Goal: Complete application form: Complete application form

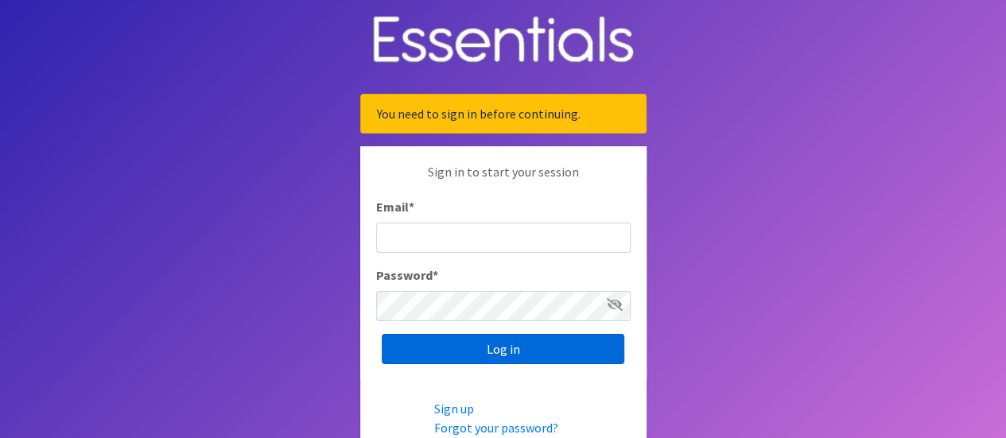
type input "[EMAIL_ADDRESS][DOMAIN_NAME]"
click at [485, 337] on input "Log in" at bounding box center [503, 349] width 243 height 30
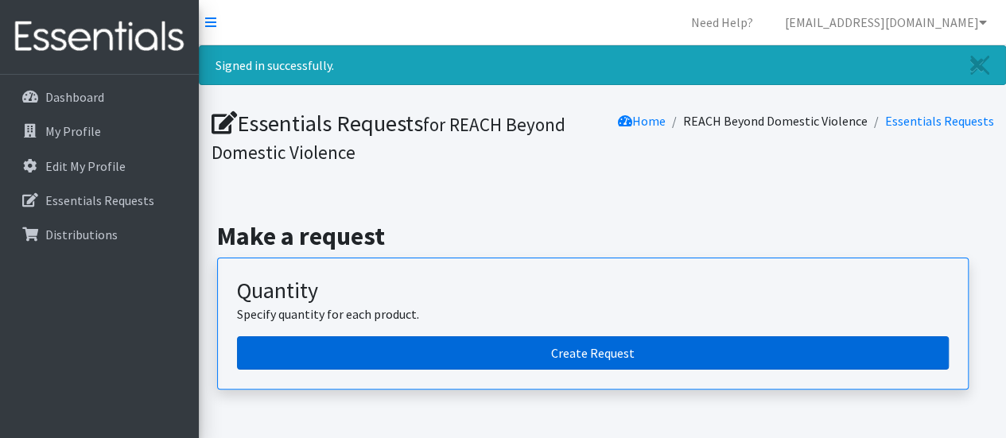
click at [493, 347] on link "Create Request" at bounding box center [593, 353] width 712 height 33
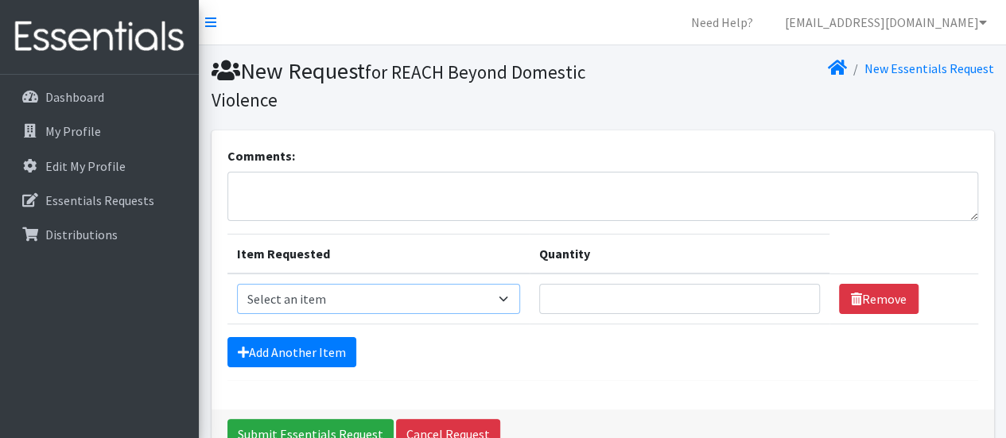
click at [508, 295] on select "Select an item Overnights - L/XL (60-125 lbs) Overnights - S/M (38-65 lbs) Pree…" at bounding box center [378, 299] width 283 height 30
select select "14940"
click at [237, 284] on select "Select an item Overnights - L/XL (60-125 lbs) Overnights - S/M (38-65 lbs) Pree…" at bounding box center [378, 299] width 283 height 30
click at [706, 294] on input "Quantity" at bounding box center [679, 299] width 281 height 30
type input "300"
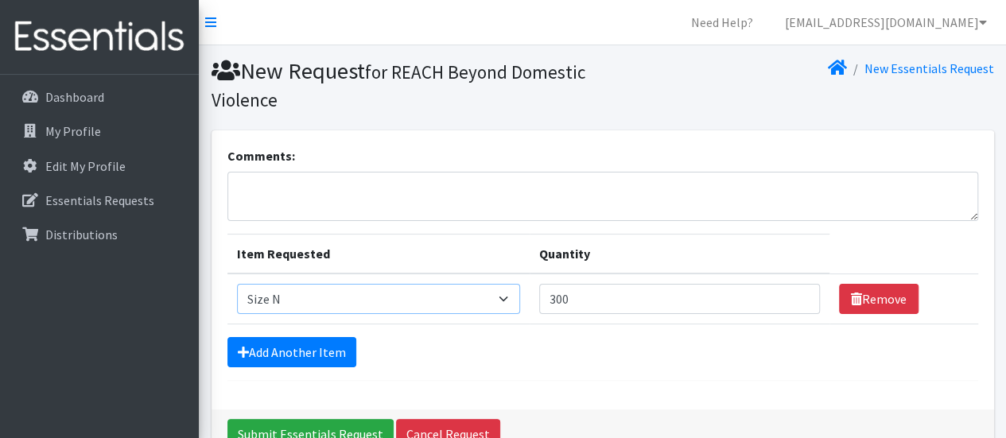
click at [504, 295] on select "Select an item Overnights - L/XL (60-125 lbs) Overnights - S/M (38-65 lbs) Pree…" at bounding box center [378, 299] width 283 height 30
click at [291, 351] on link "Add Another Item" at bounding box center [292, 352] width 129 height 30
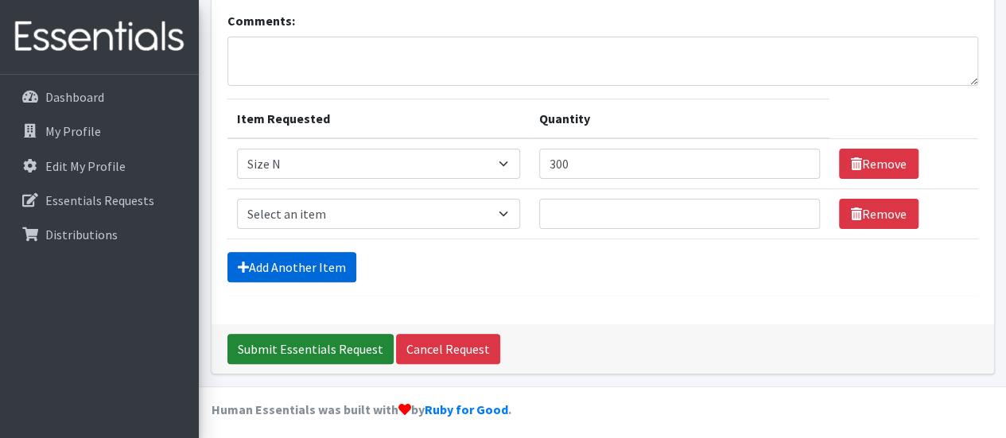
scroll to position [140, 0]
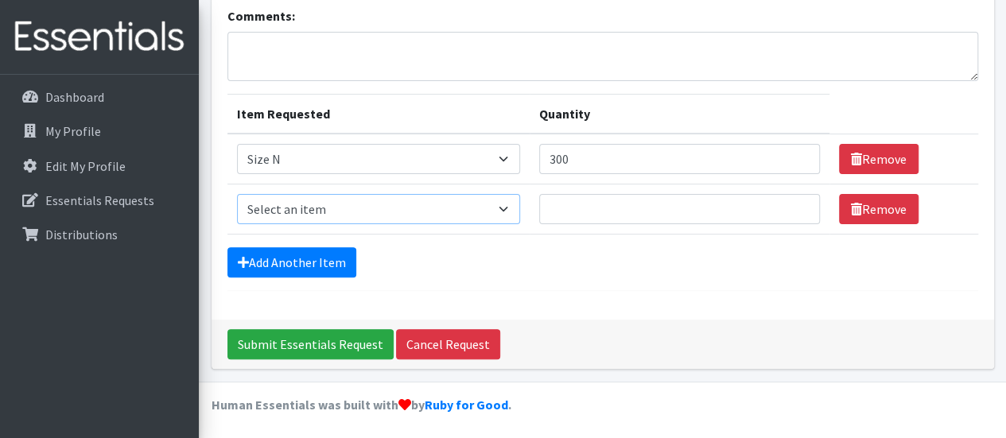
click at [504, 209] on select "Select an item Overnights - L/XL (60-125 lbs) Overnights - S/M (38-65 lbs) Pree…" at bounding box center [378, 209] width 283 height 30
select select "14922"
click at [237, 194] on select "Select an item Overnights - L/XL (60-125 lbs) Overnights - S/M (38-65 lbs) Pree…" at bounding box center [378, 209] width 283 height 30
click at [769, 207] on input "Quantity" at bounding box center [679, 209] width 281 height 30
type input "4"
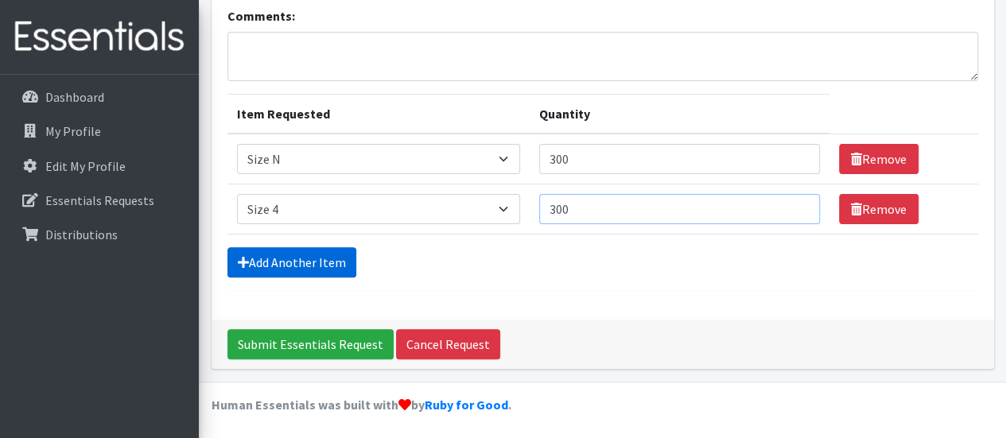
type input "300"
click at [261, 263] on link "Add Another Item" at bounding box center [292, 262] width 129 height 30
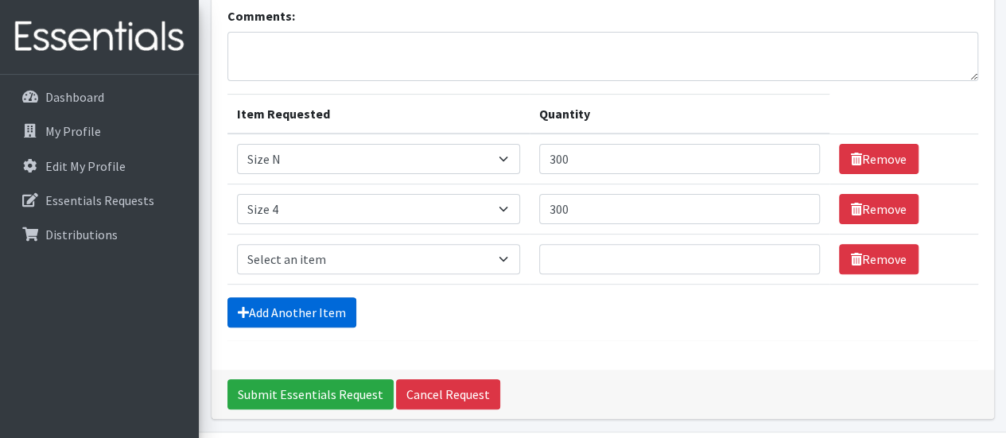
scroll to position [190, 0]
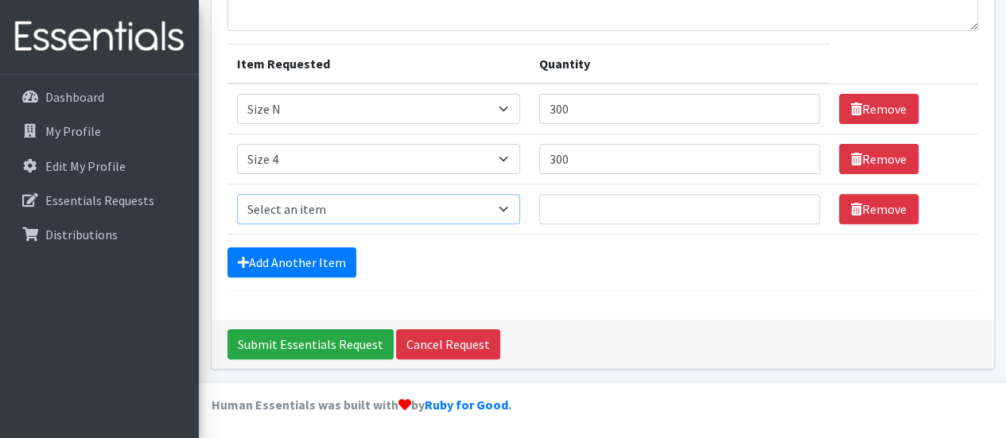
click at [507, 204] on select "Select an item Overnights - L/XL (60-125 lbs) Overnights - S/M (38-65 lbs) Pree…" at bounding box center [378, 209] width 283 height 30
select select "14920"
click at [237, 194] on select "Select an item Overnights - L/XL (60-125 lbs) Overnights - S/M (38-65 lbs) Pree…" at bounding box center [378, 209] width 283 height 30
type input "1"
click at [792, 204] on input "1" at bounding box center [679, 209] width 281 height 30
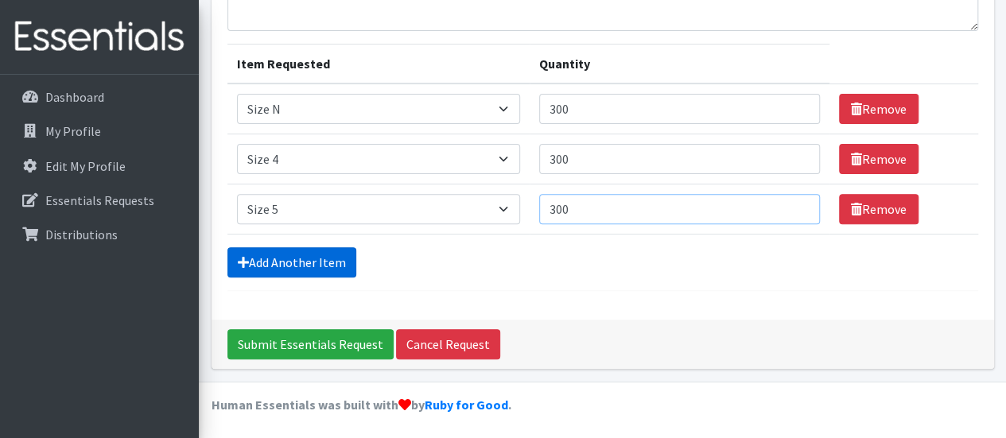
type input "300"
click at [302, 259] on link "Add Another Item" at bounding box center [292, 262] width 129 height 30
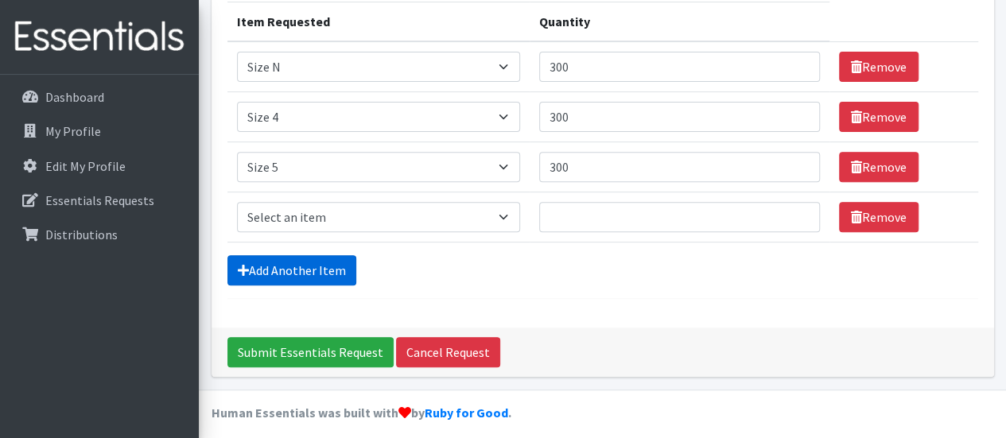
scroll to position [240, 0]
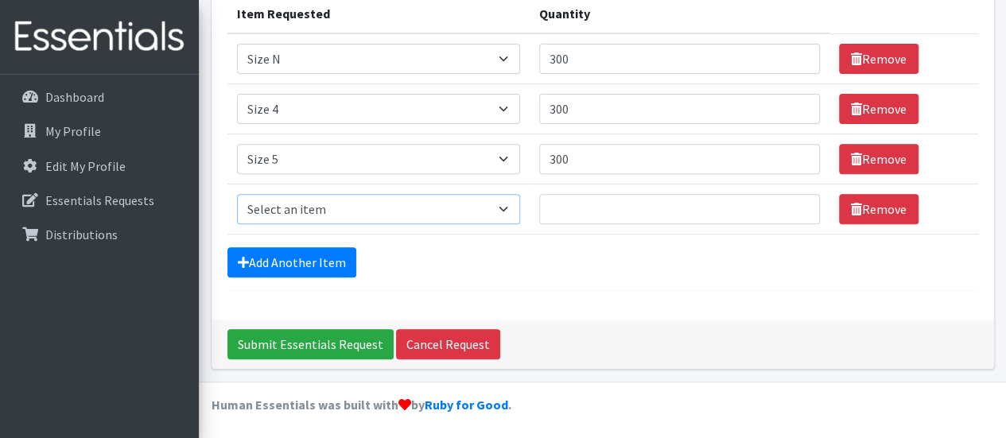
click at [500, 206] on select "Select an item Overnights - L/XL (60-125 lbs) Overnights - S/M (38-65 lbs) Pree…" at bounding box center [378, 209] width 283 height 30
select select "14903"
click at [237, 194] on select "Select an item Overnights - L/XL (60-125 lbs) Overnights - S/M (38-65 lbs) Pree…" at bounding box center [378, 209] width 283 height 30
click at [765, 204] on input "Quantity" at bounding box center [679, 209] width 281 height 30
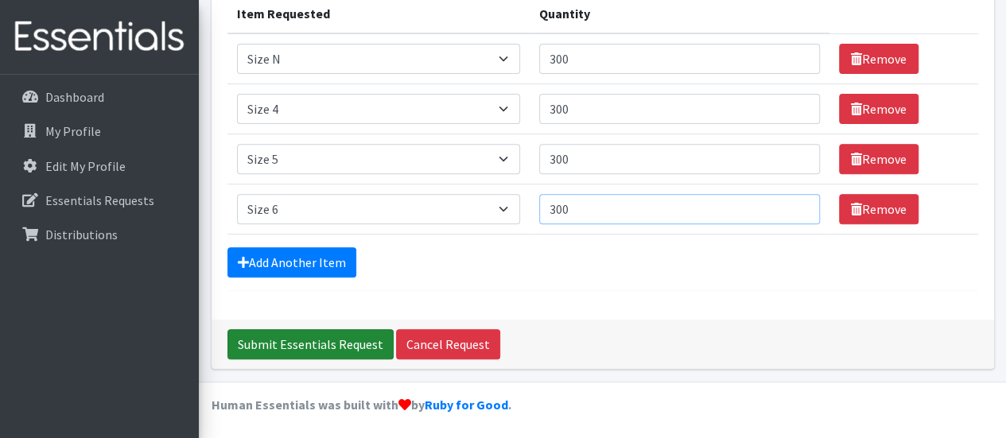
type input "300"
click at [333, 338] on input "Submit Essentials Request" at bounding box center [311, 344] width 166 height 30
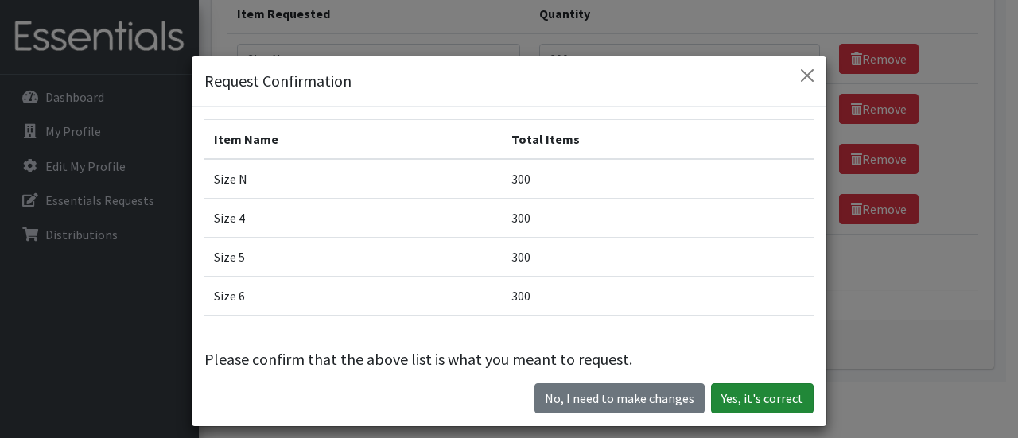
click at [750, 400] on button "Yes, it's correct" at bounding box center [762, 398] width 103 height 30
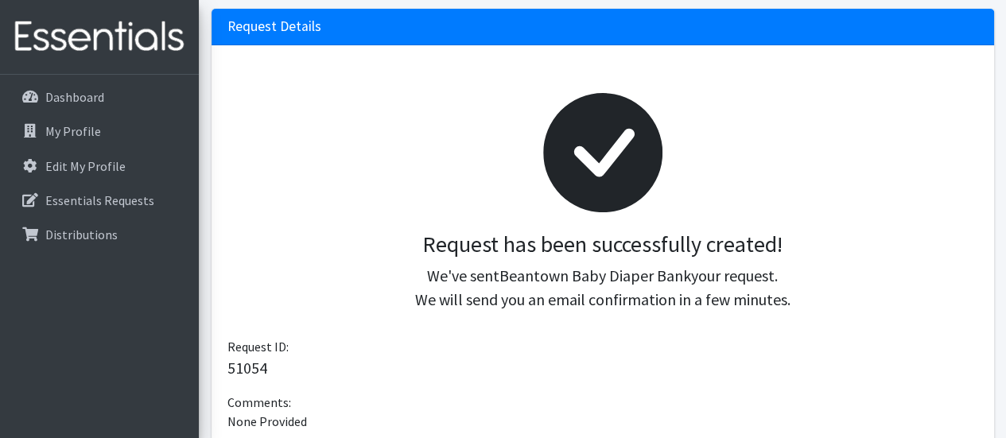
scroll to position [465, 0]
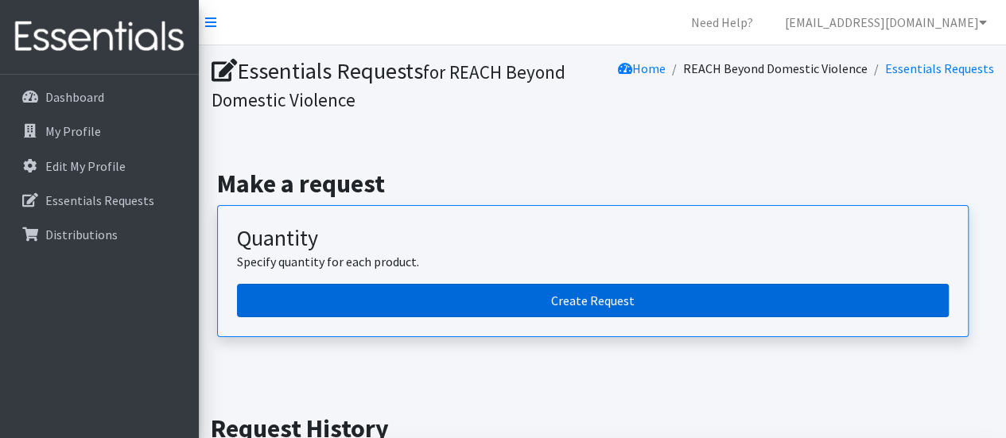
click at [448, 300] on link "Create Request" at bounding box center [593, 300] width 712 height 33
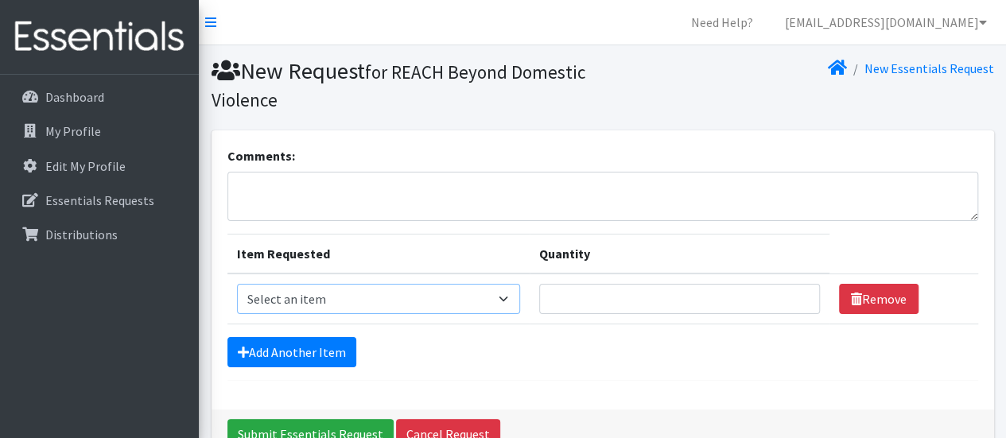
click at [506, 297] on select "Select an item Overnights - L/XL (60-125 lbs) Overnights - S/M (38-65 lbs) Pree…" at bounding box center [378, 299] width 283 height 30
select select "14938"
click at [237, 284] on select "Select an item Overnights - L/XL (60-125 lbs) Overnights - S/M (38-65 lbs) Pree…" at bounding box center [378, 299] width 283 height 30
click at [755, 286] on input "Quantity" at bounding box center [679, 299] width 281 height 30
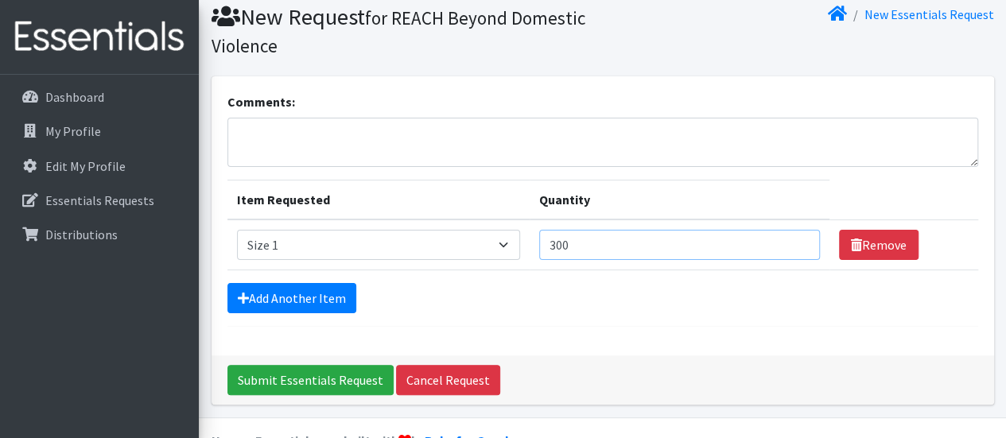
scroll to position [80, 0]
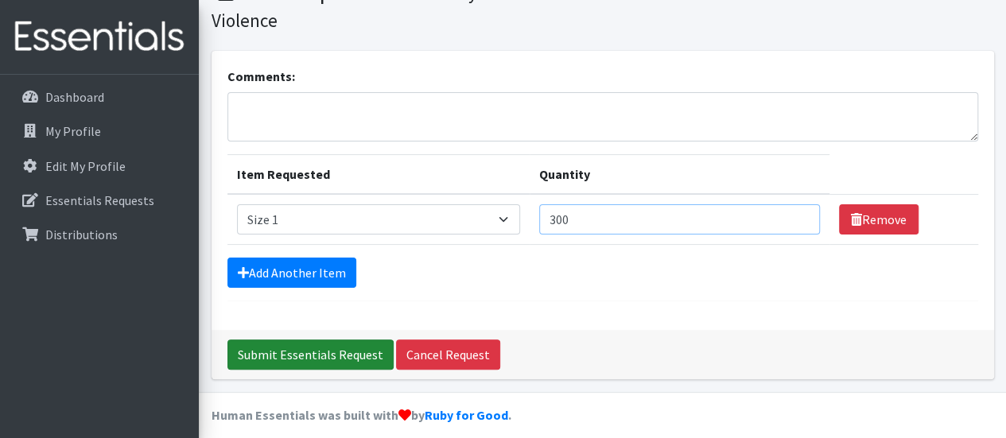
type input "300"
click at [318, 344] on input "Submit Essentials Request" at bounding box center [311, 355] width 166 height 30
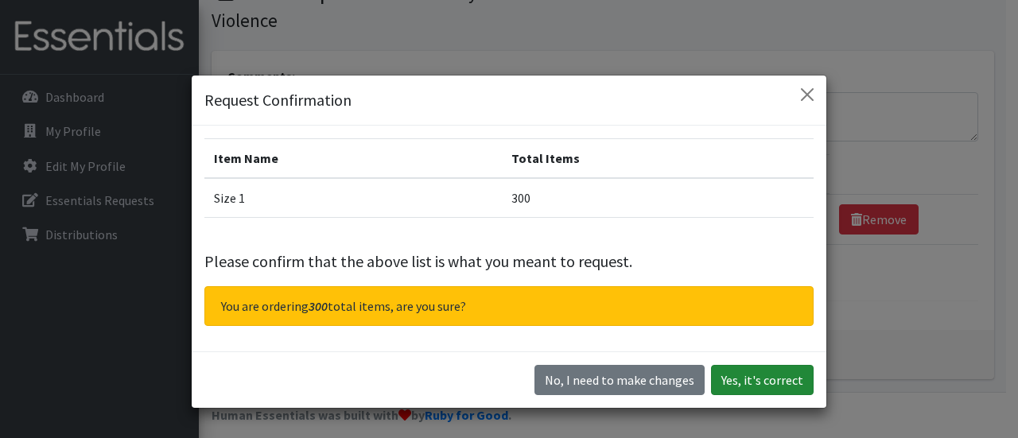
click at [778, 375] on button "Yes, it's correct" at bounding box center [762, 380] width 103 height 30
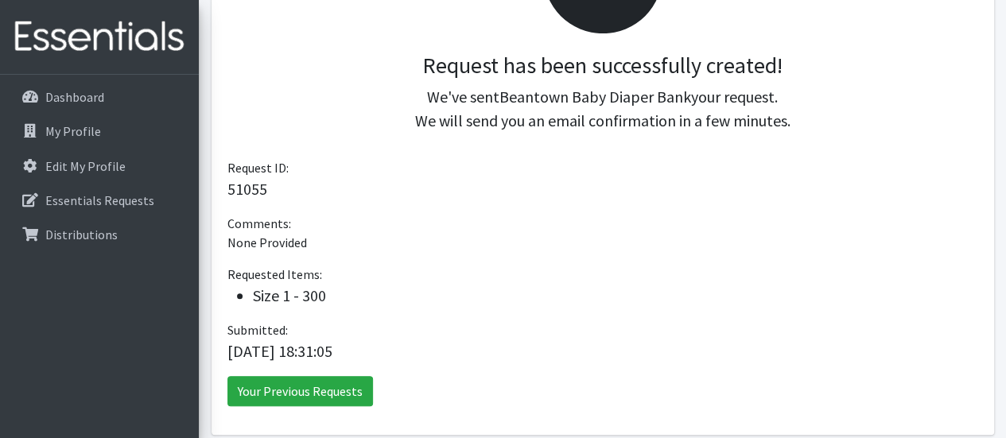
scroll to position [235, 0]
